Goal: Navigation & Orientation: Understand site structure

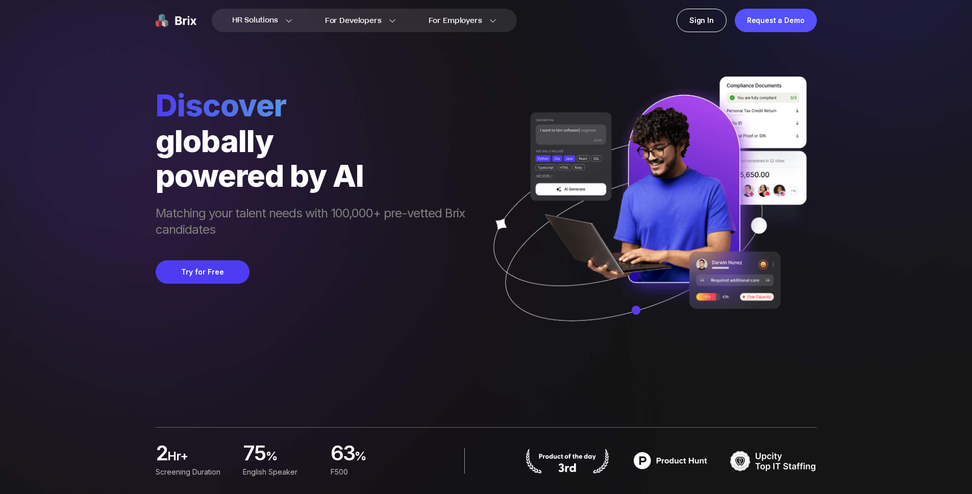
drag, startPoint x: 150, startPoint y: 241, endPoint x: 142, endPoint y: 243, distance: 8.4
click at [142, 243] on div "HR Solutions HR Solutions Recruiter HR Assistant Global Talent Network Onboardi…" at bounding box center [485, 247] width 923 height 494
drag, startPoint x: 142, startPoint y: 243, endPoint x: 140, endPoint y: 237, distance: 6.9
click at [143, 243] on div "HR Solutions HR Solutions Recruiter HR Assistant Global Talent Network Onboardi…" at bounding box center [485, 247] width 923 height 494
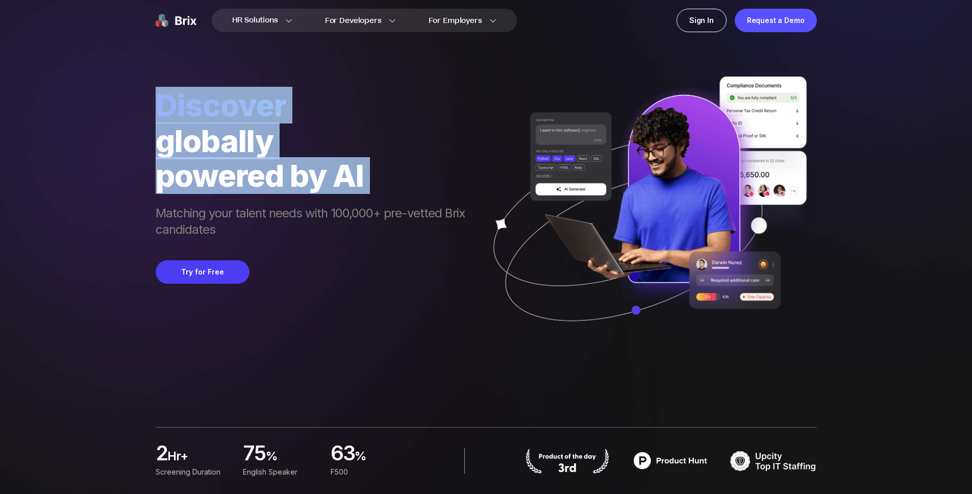
drag, startPoint x: 138, startPoint y: 176, endPoint x: 135, endPoint y: 205, distance: 29.2
click at [135, 200] on div "HR Solutions HR Solutions Recruiter HR Assistant Global Talent Network Onboardi…" at bounding box center [485, 247] width 923 height 494
click at [135, 205] on div "HR Solutions HR Solutions Recruiter HR Assistant Global Talent Network Onboardi…" at bounding box center [485, 247] width 923 height 494
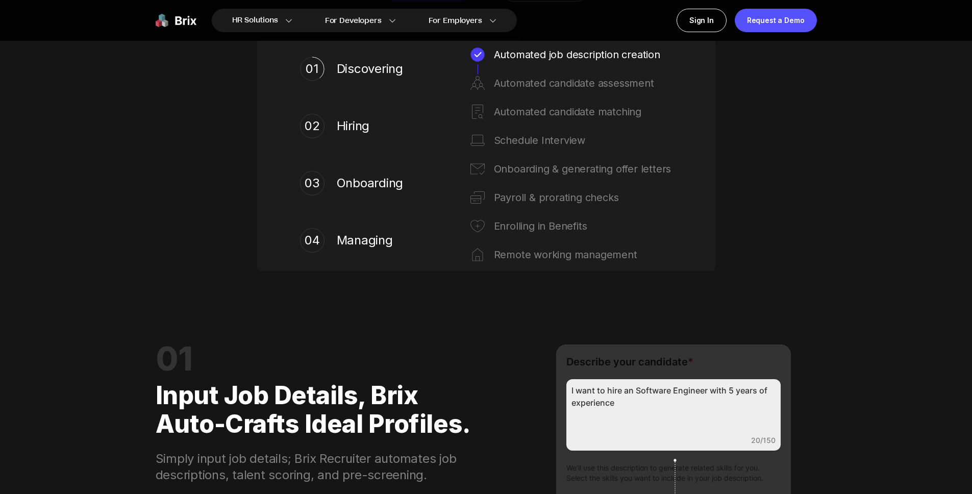
scroll to position [842, 0]
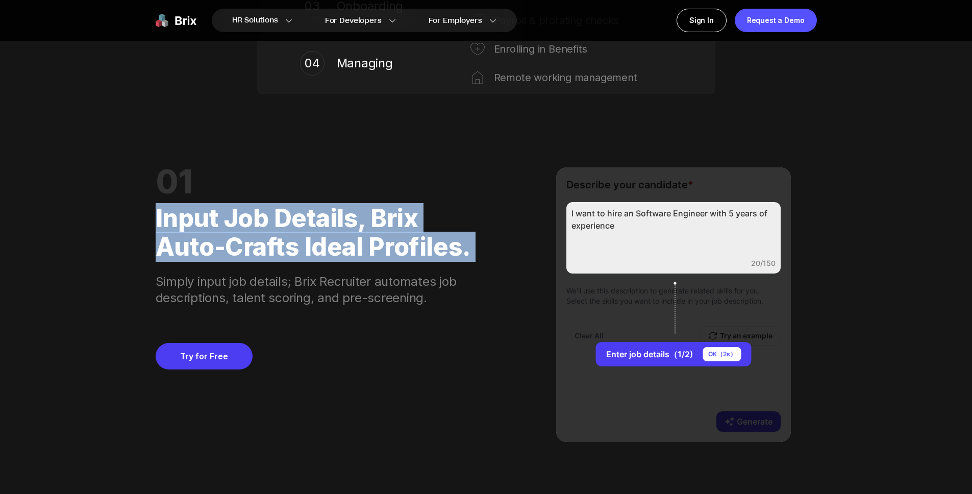
drag, startPoint x: 146, startPoint y: 236, endPoint x: 144, endPoint y: 280, distance: 44.4
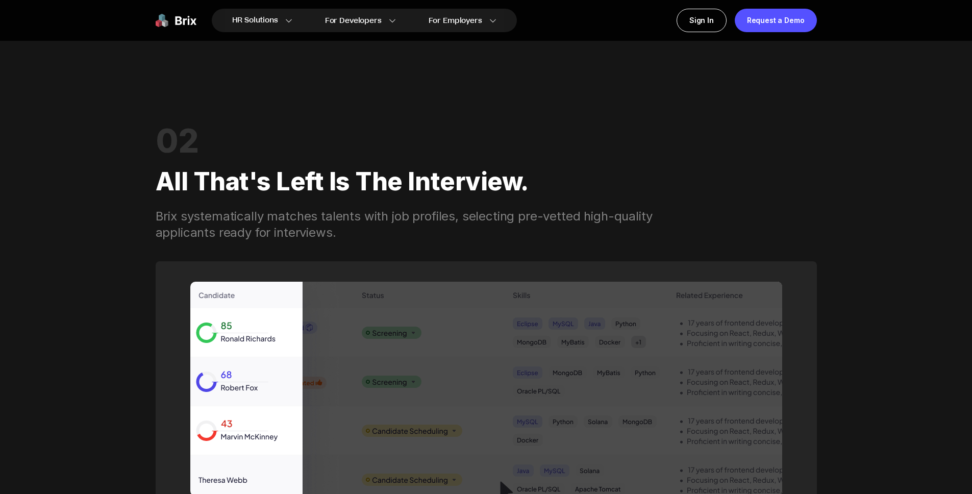
scroll to position [1349, 0]
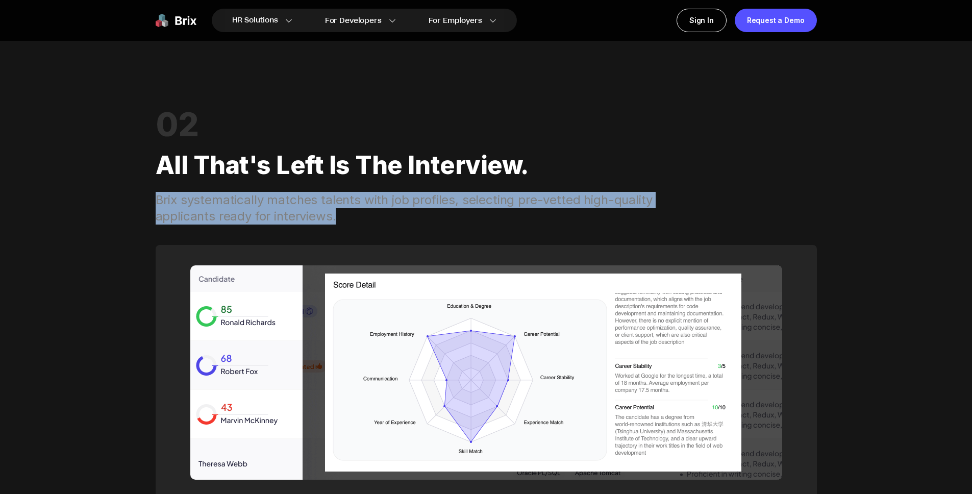
drag, startPoint x: 144, startPoint y: 203, endPoint x: 138, endPoint y: 238, distance: 34.6
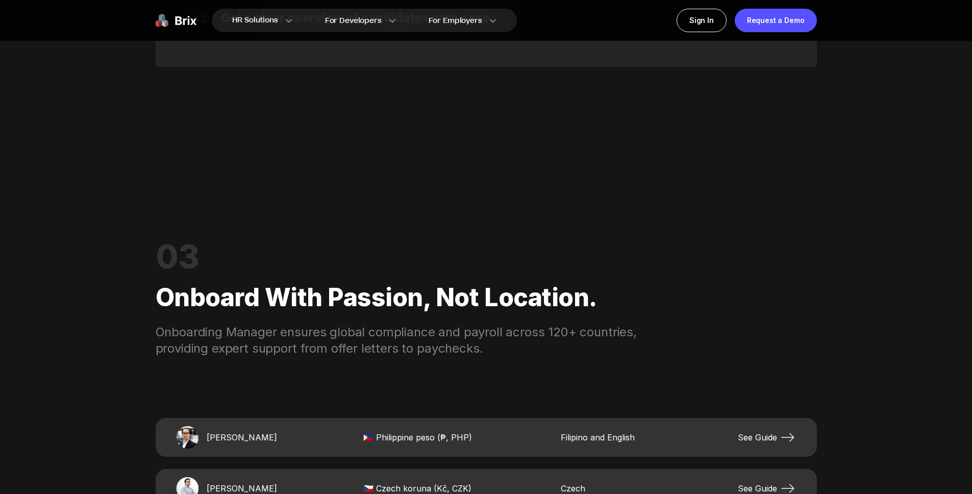
scroll to position [1995, 0]
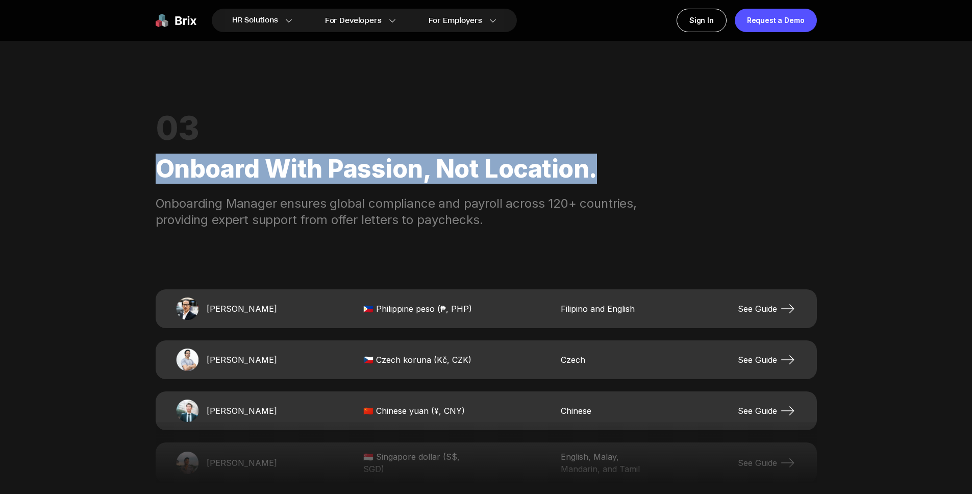
drag, startPoint x: 151, startPoint y: 172, endPoint x: 150, endPoint y: 189, distance: 16.9
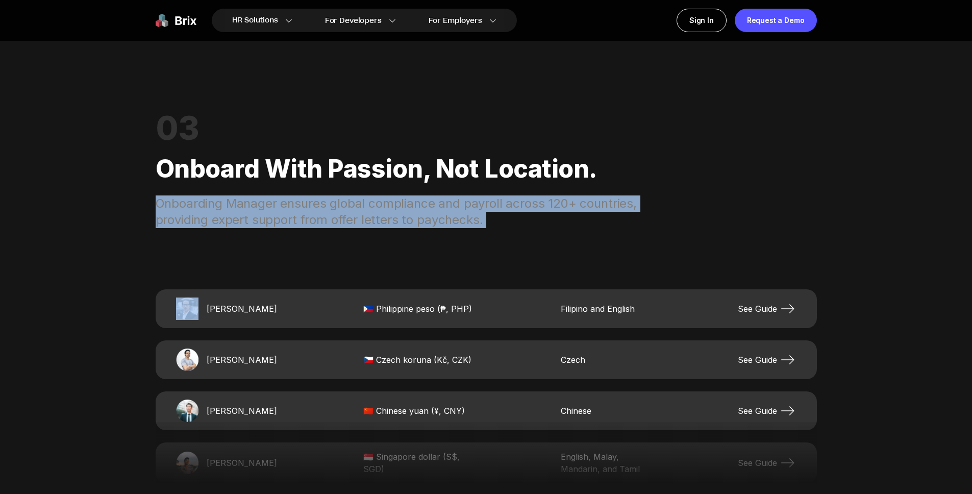
drag, startPoint x: 146, startPoint y: 205, endPoint x: 145, endPoint y: 235, distance: 30.1
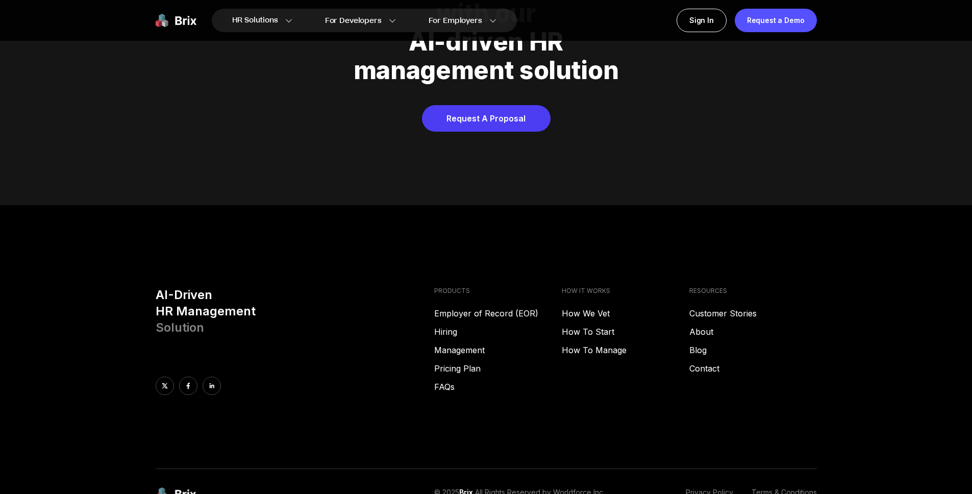
scroll to position [5210, 0]
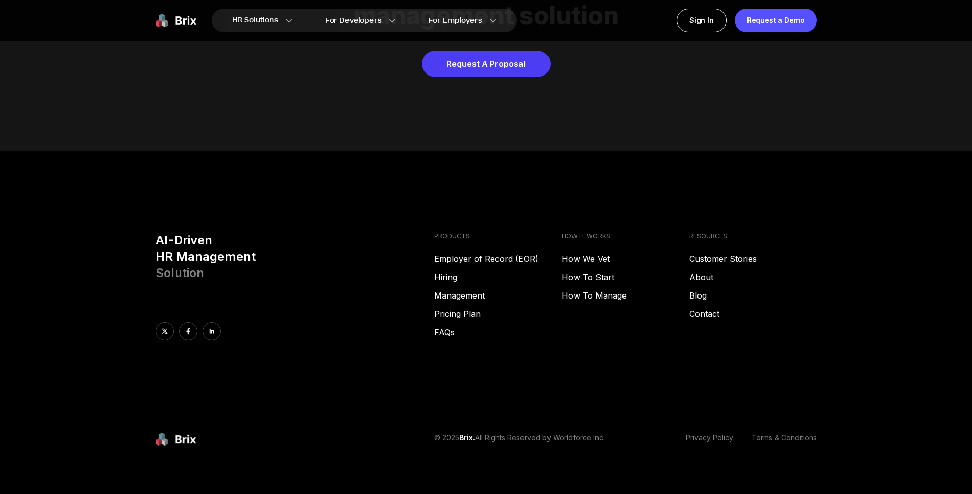
click at [781, 313] on div "RESOURCES Customer Stories About Blog Contact" at bounding box center [752, 286] width 127 height 108
drag, startPoint x: 780, startPoint y: 318, endPoint x: 786, endPoint y: 212, distance: 105.7
click at [786, 213] on footer "AI-Driven HR Management Solution PRODUCTS Employer of Record (EOR) Hiring Manag…" at bounding box center [486, 328] width 972 height 357
click at [786, 212] on footer "AI-Driven HR Management Solution PRODUCTS Employer of Record (EOR) Hiring Manag…" at bounding box center [486, 328] width 972 height 357
